Goal: Task Accomplishment & Management: Manage account settings

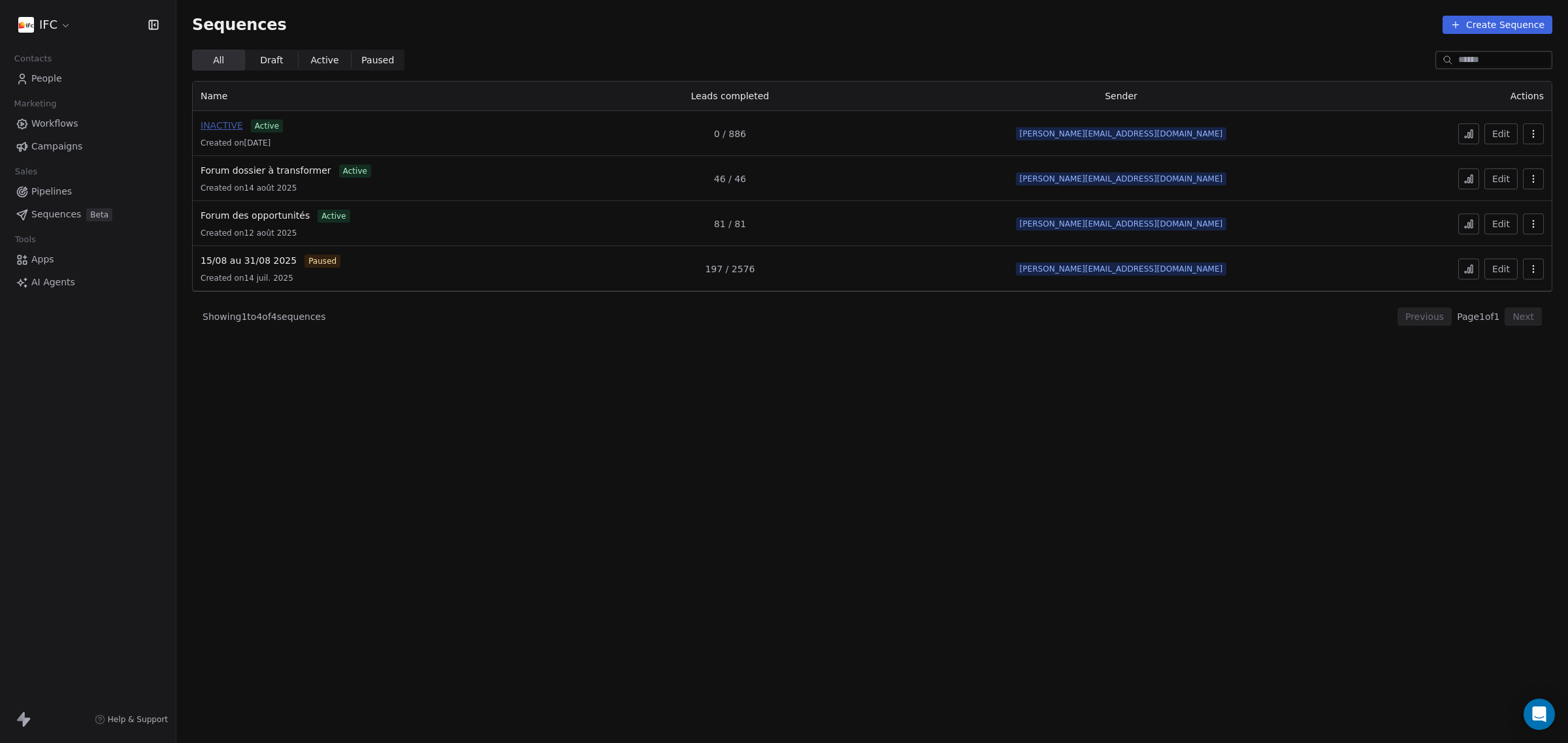
drag, startPoint x: 201, startPoint y: 125, endPoint x: 215, endPoint y: 125, distance: 14.0
click at [201, 125] on span "INACTIVE" at bounding box center [222, 125] width 43 height 10
drag, startPoint x: 448, startPoint y: 478, endPoint x: 379, endPoint y: 419, distance: 90.8
click at [448, 478] on section "Sequences Create Sequence All All Draft Draft Active Active Paused Paused Name …" at bounding box center [872, 372] width 1392 height 743
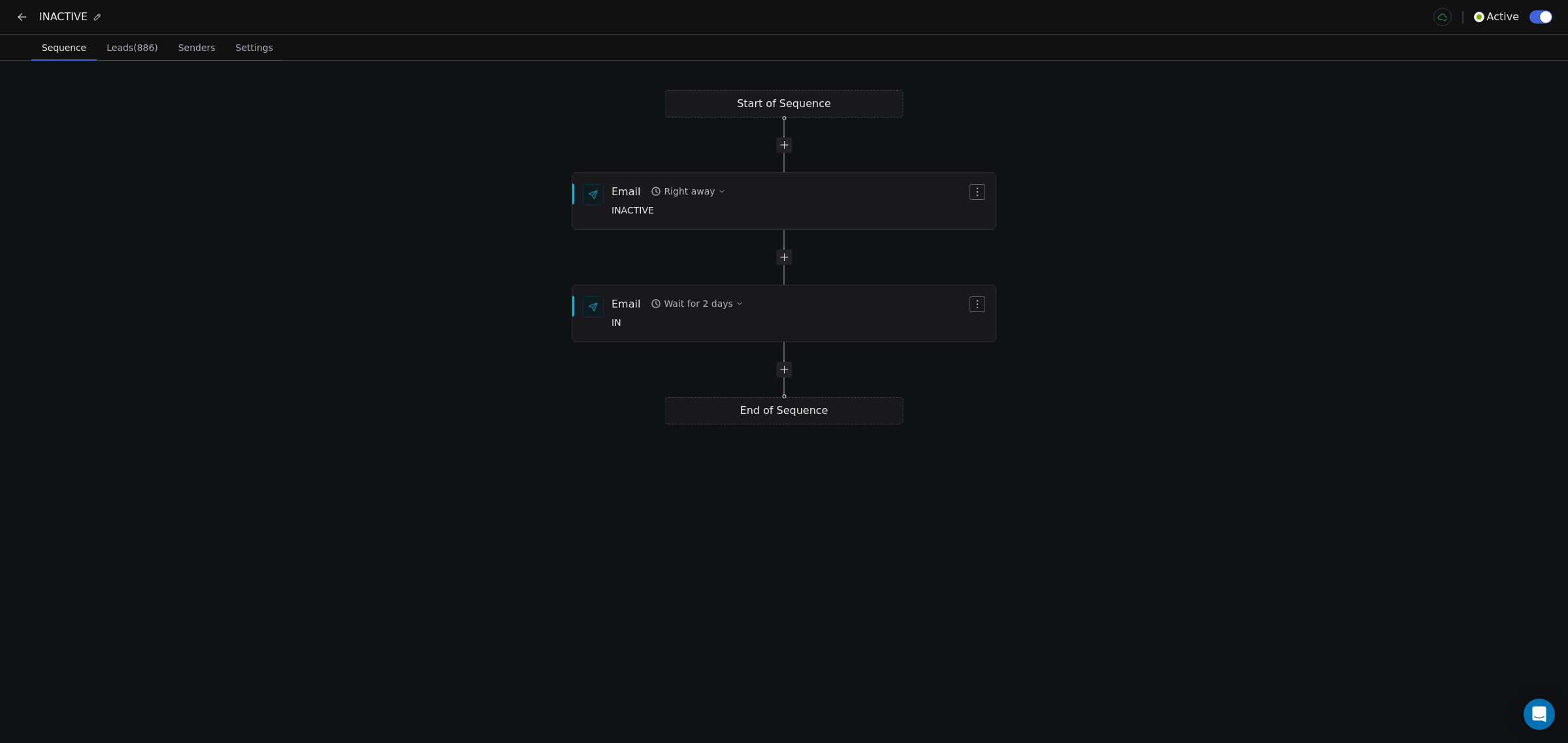
click at [1543, 17] on span "button" at bounding box center [1545, 17] width 11 height 11
click at [1426, 158] on div "Start of Sequence Email Right away INACTIVE End of Sequence Email Wait for 2 da…" at bounding box center [784, 402] width 1568 height 682
click at [1079, 178] on div "Start of Sequence Email Right away INACTIVE End of Sequence Email Wait for 2 da…" at bounding box center [784, 402] width 1568 height 682
